Goal: Check status: Check status

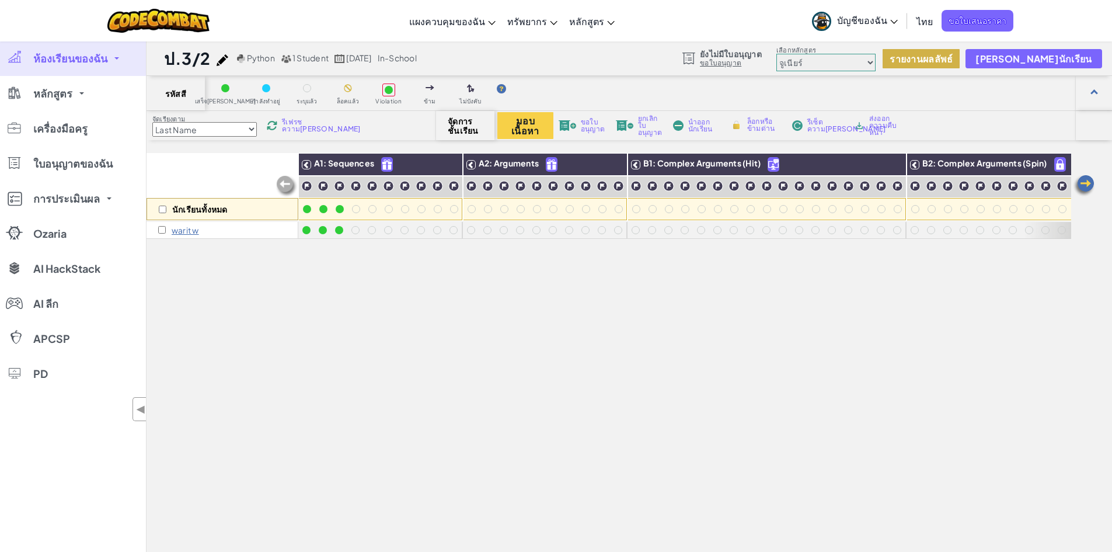
click at [960, 59] on button "รายงานผลลัพธ์" at bounding box center [921, 58] width 77 height 19
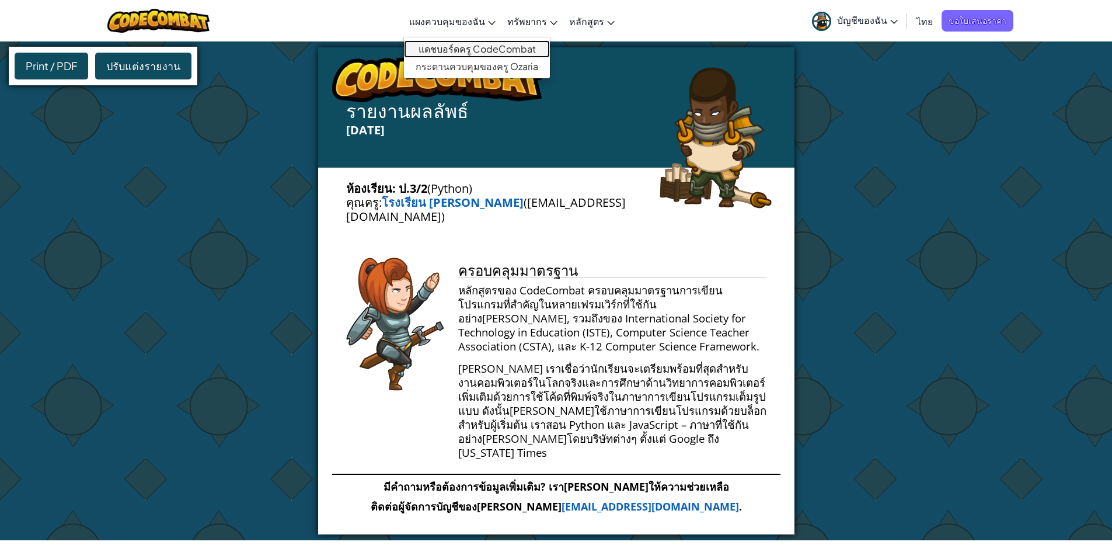
click at [452, 56] on link "แดชบอร์ดครู CodeCombat" at bounding box center [477, 49] width 146 height 18
